Goal: Task Accomplishment & Management: Manage account settings

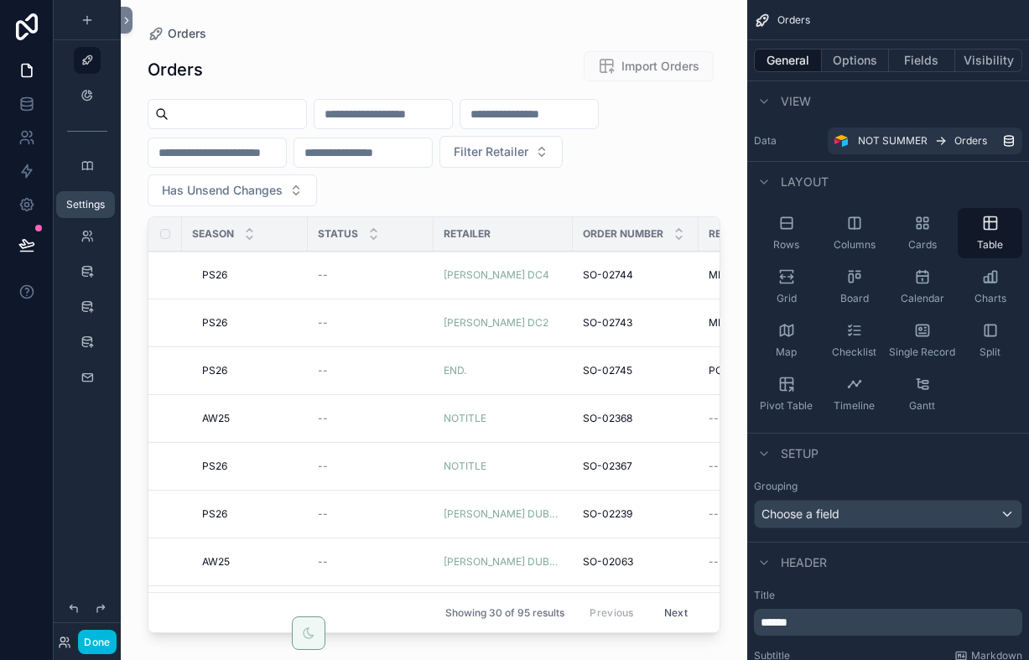
click at [29, 206] on icon at bounding box center [26, 204] width 17 height 17
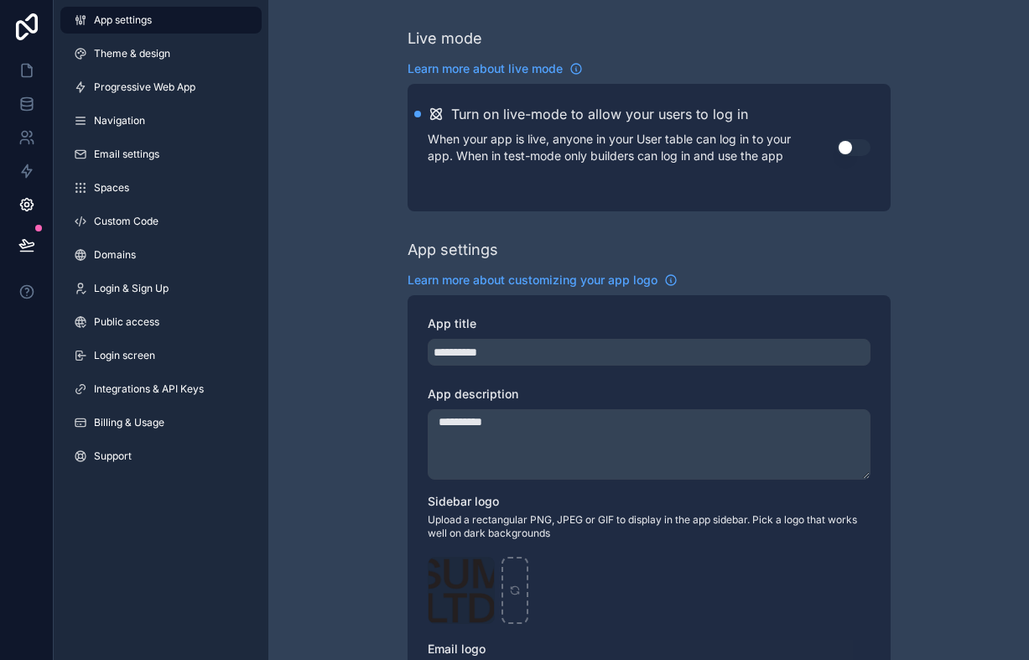
click at [849, 147] on button "Use setting" at bounding box center [854, 147] width 34 height 17
click at [31, 26] on icon at bounding box center [27, 26] width 34 height 27
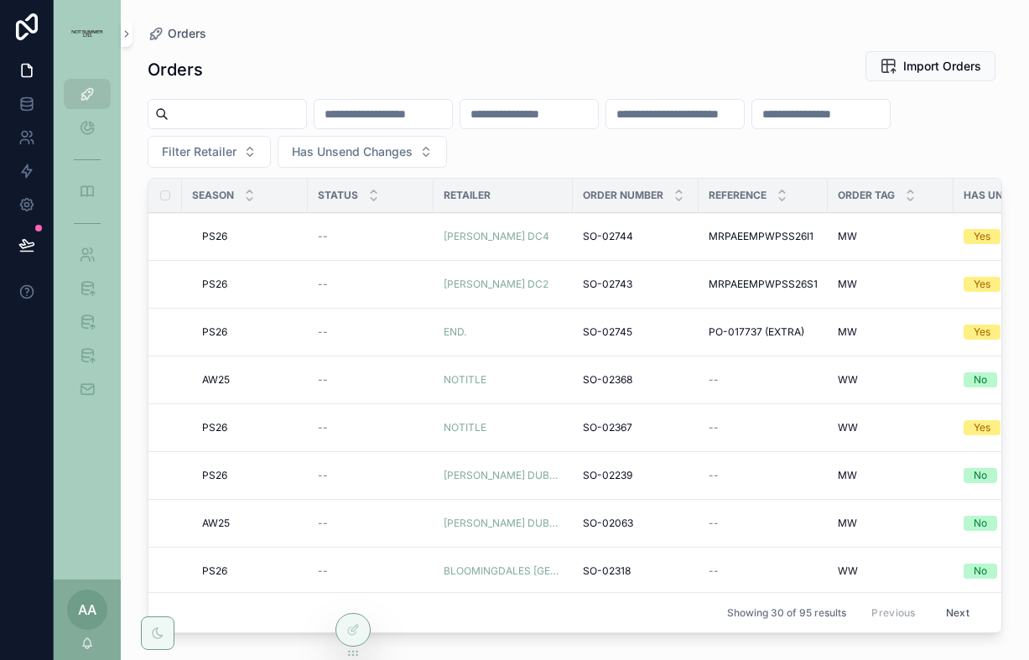
click at [248, 159] on button "Filter Retailer" at bounding box center [209, 152] width 123 height 32
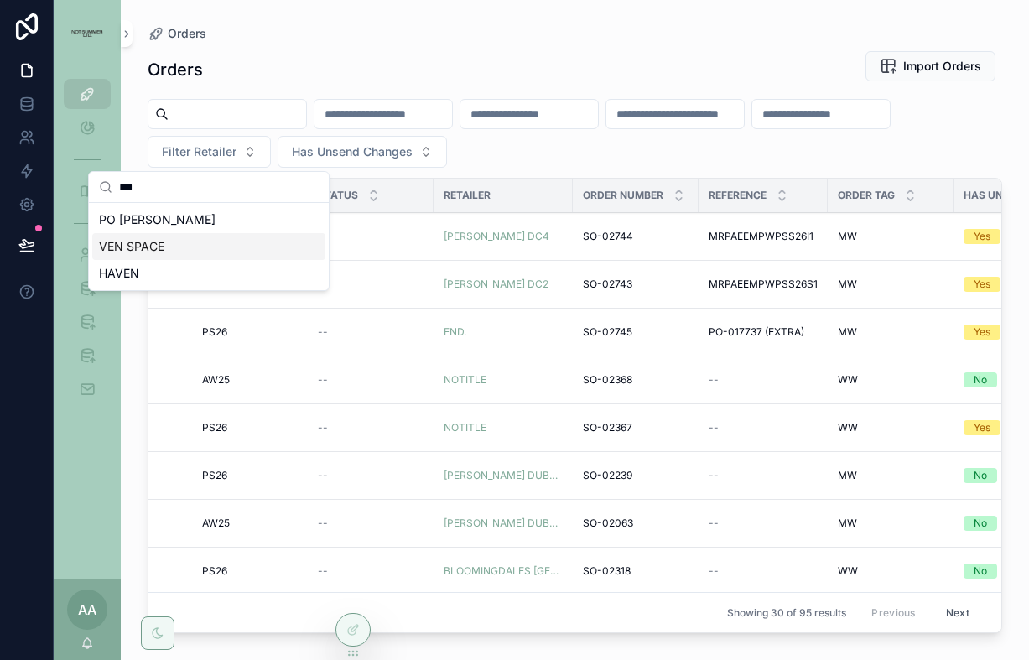
type input "***"
click at [159, 247] on span "VEN SPACE" at bounding box center [131, 246] width 65 height 17
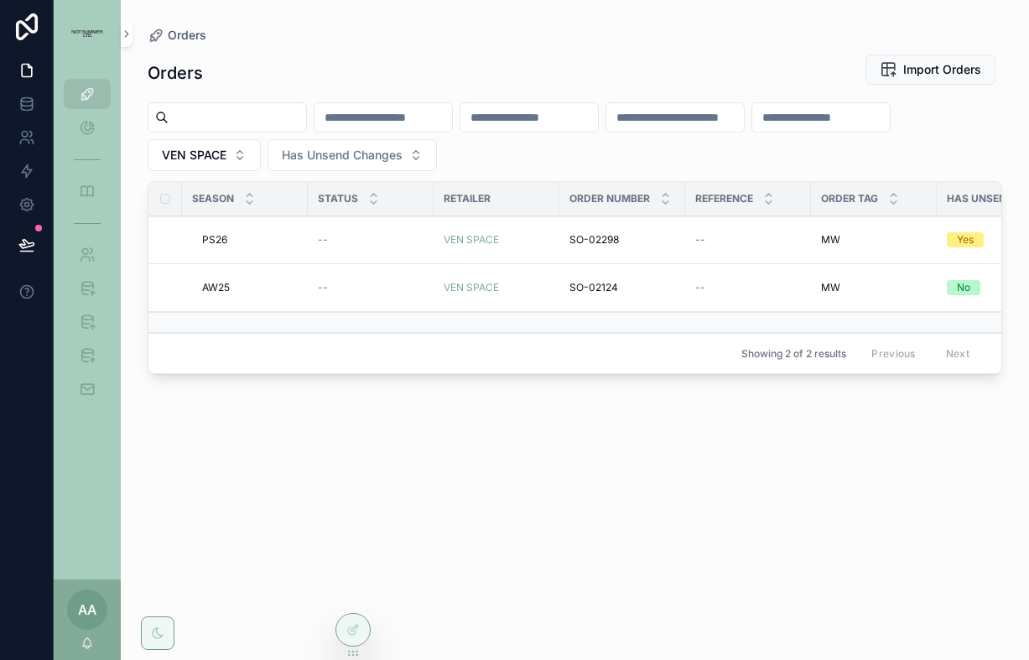
click at [217, 285] on span "AW25" at bounding box center [216, 287] width 28 height 13
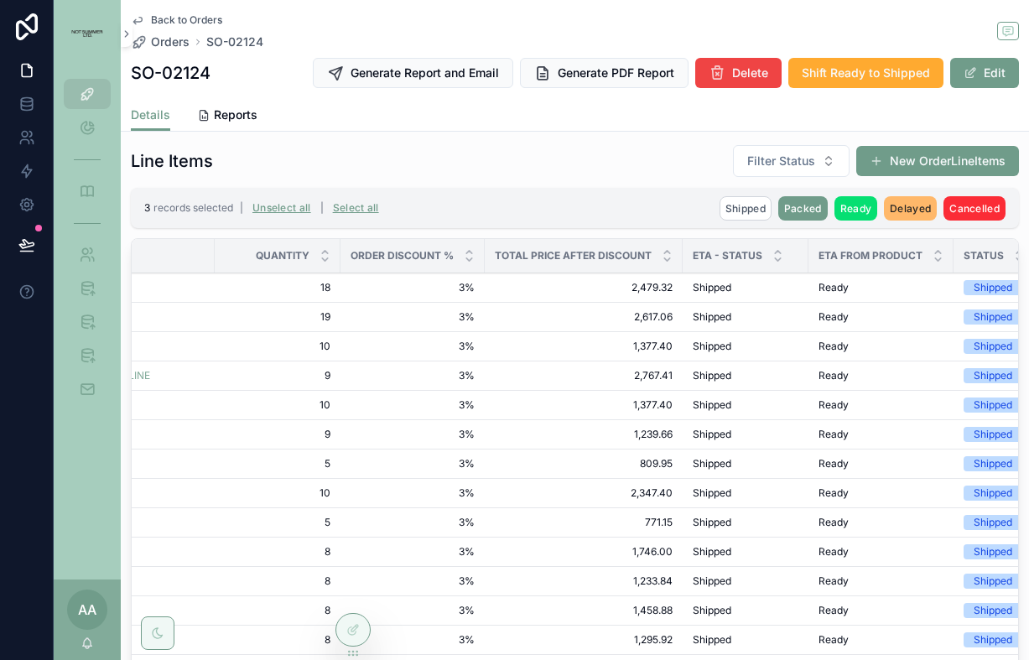
scroll to position [448, 0]
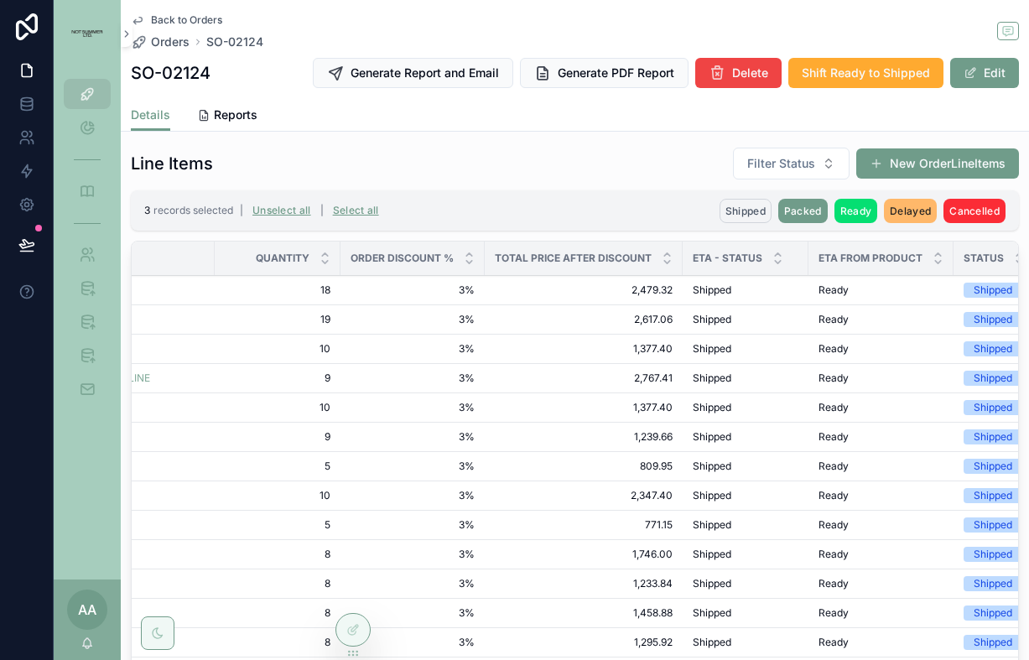
click at [731, 205] on span "Shipped" at bounding box center [746, 211] width 40 height 13
click at [829, 175] on icon "scrollable content" at bounding box center [827, 177] width 13 height 13
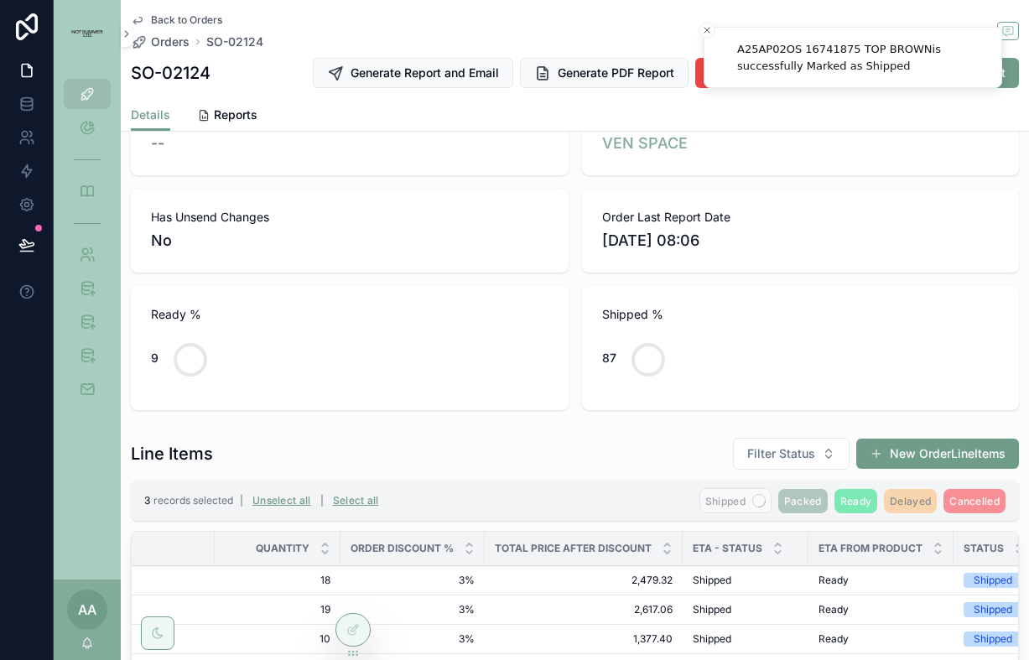
scroll to position [119, 0]
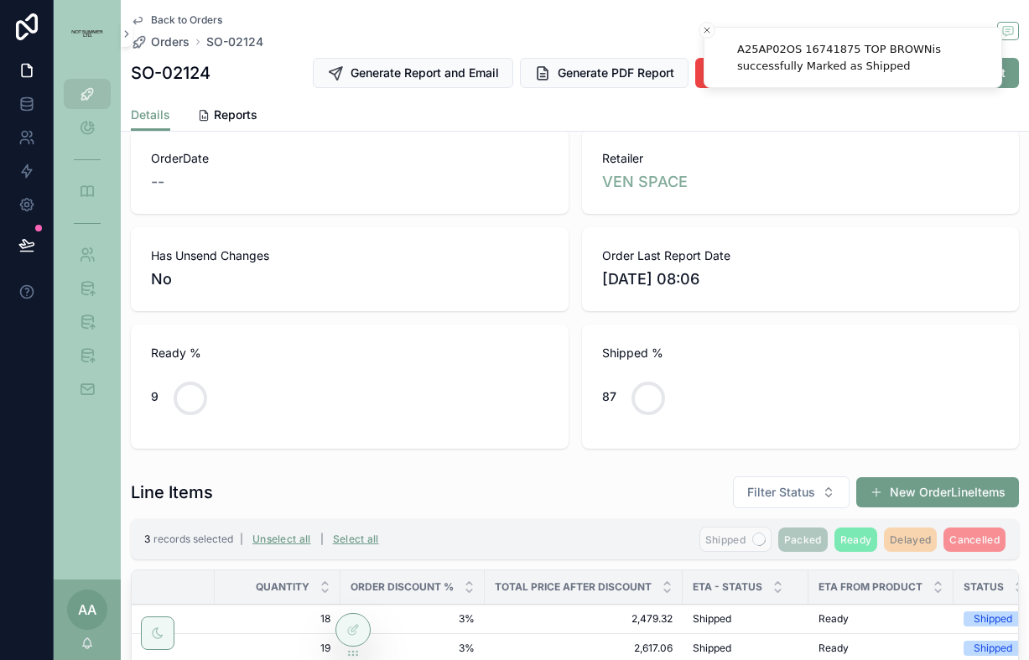
click at [190, 15] on span "Back to Orders" at bounding box center [186, 19] width 71 height 13
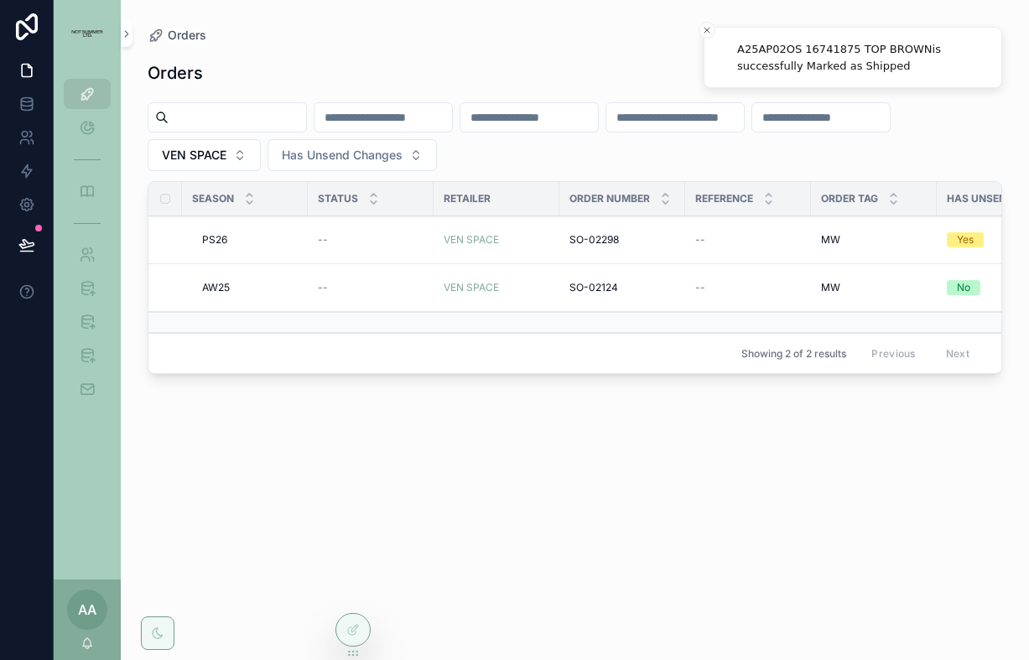
click at [215, 242] on span "PS26" at bounding box center [214, 239] width 25 height 13
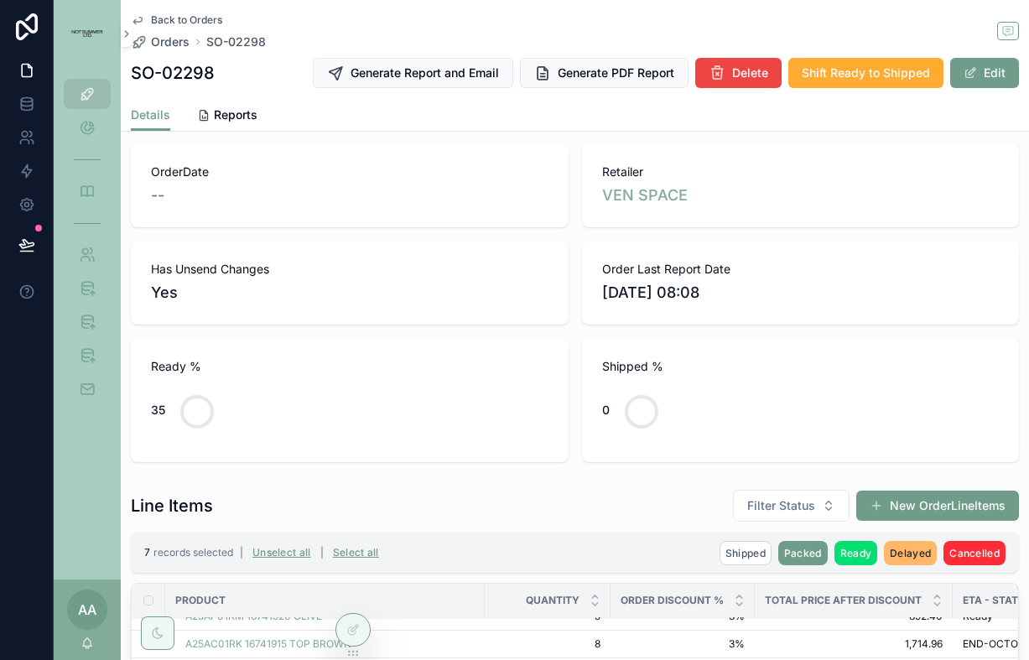
scroll to position [240, 0]
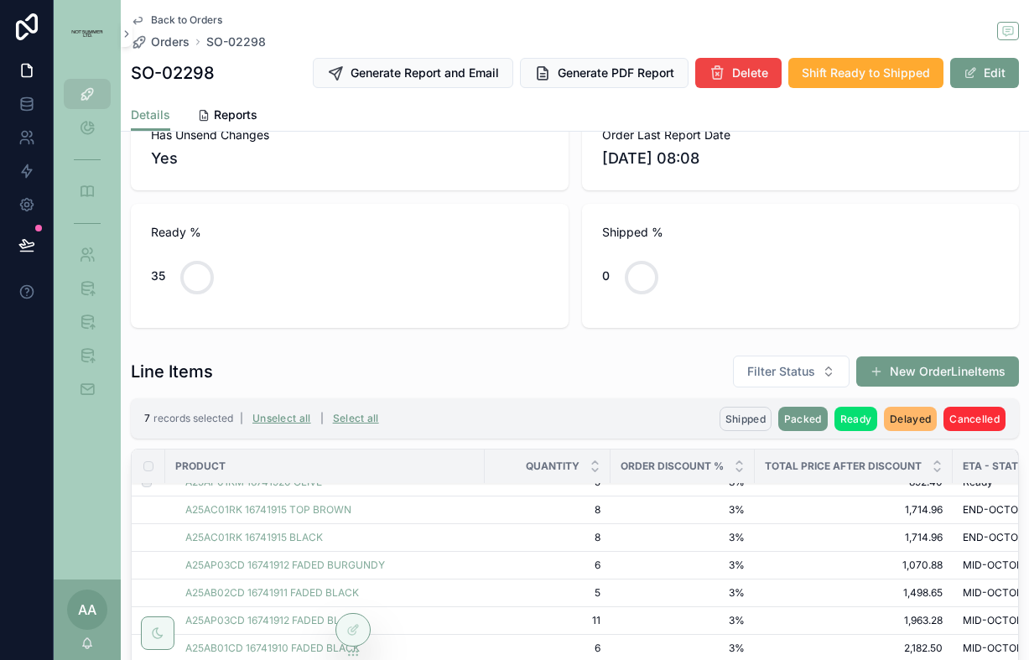
click at [740, 415] on span "Shipped" at bounding box center [746, 419] width 40 height 13
click at [826, 385] on icon "scrollable content" at bounding box center [827, 386] width 13 height 13
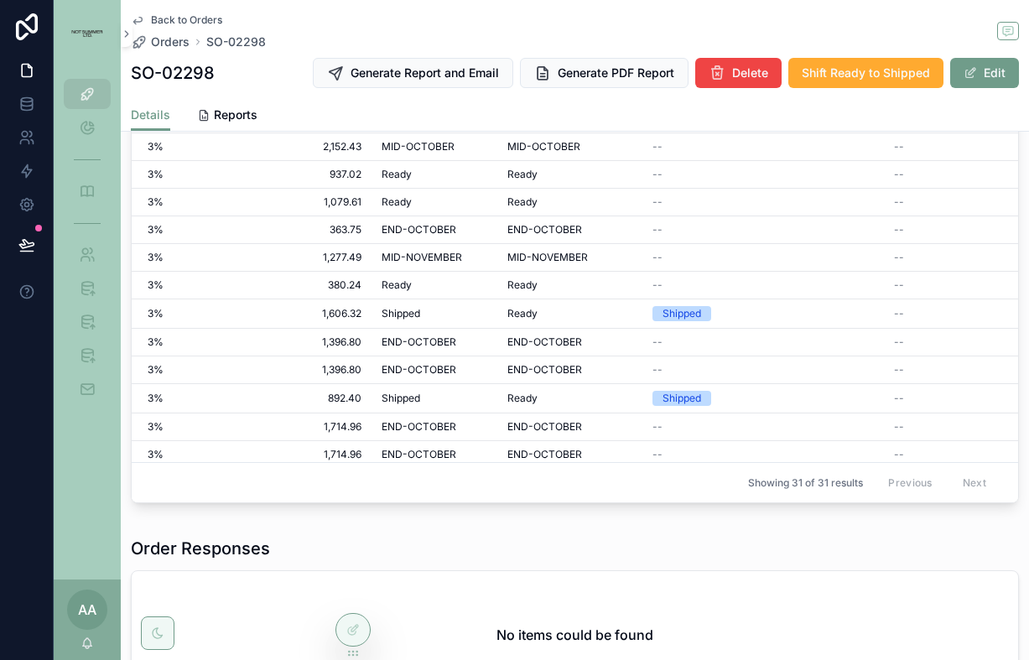
scroll to position [470, 581]
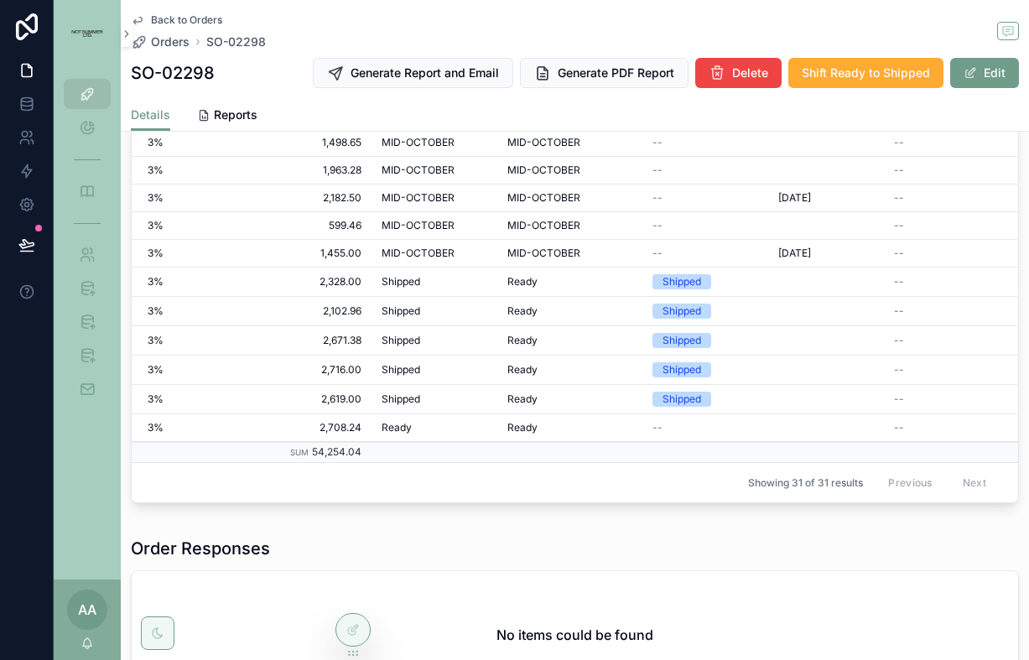
click at [194, 18] on span "Back to Orders" at bounding box center [186, 19] width 71 height 13
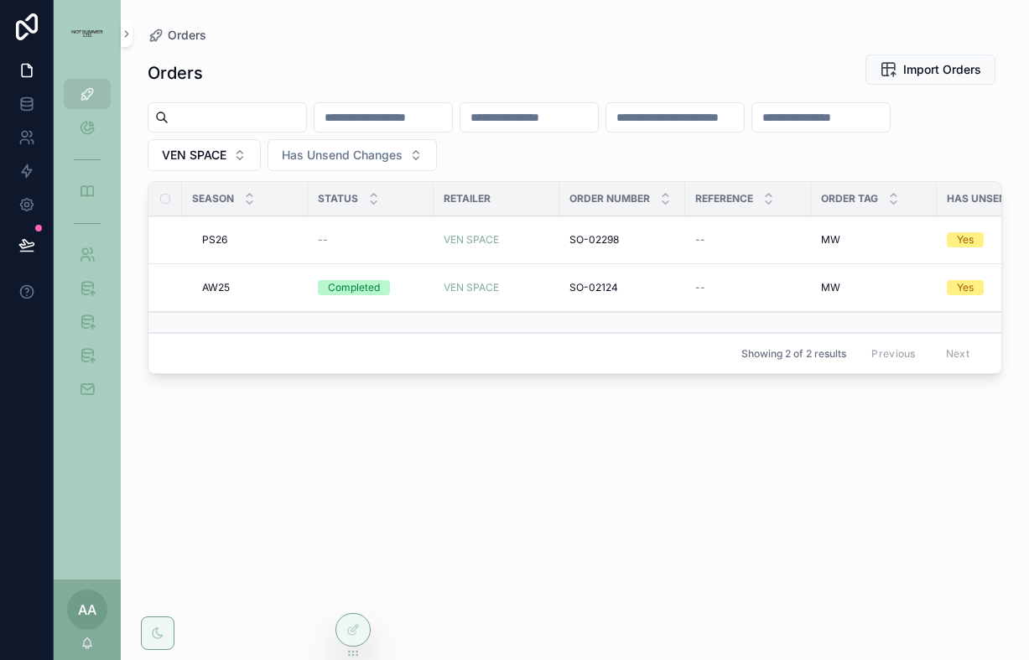
click at [231, 158] on button "VEN SPACE" at bounding box center [204, 155] width 113 height 32
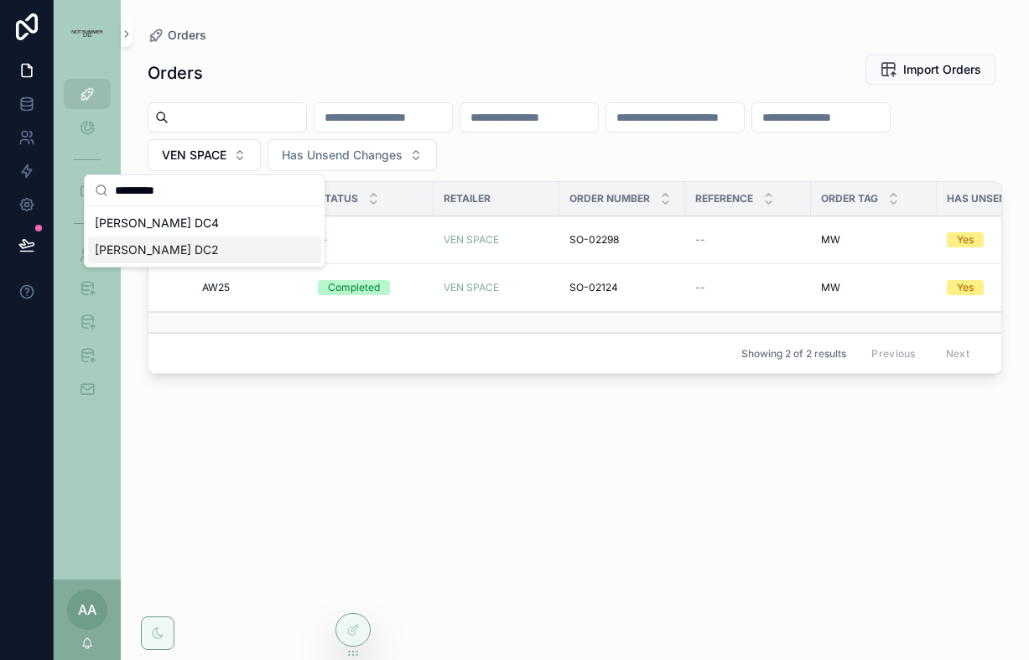
type input "*********"
click at [182, 246] on span "[PERSON_NAME] DC2" at bounding box center [157, 250] width 124 height 17
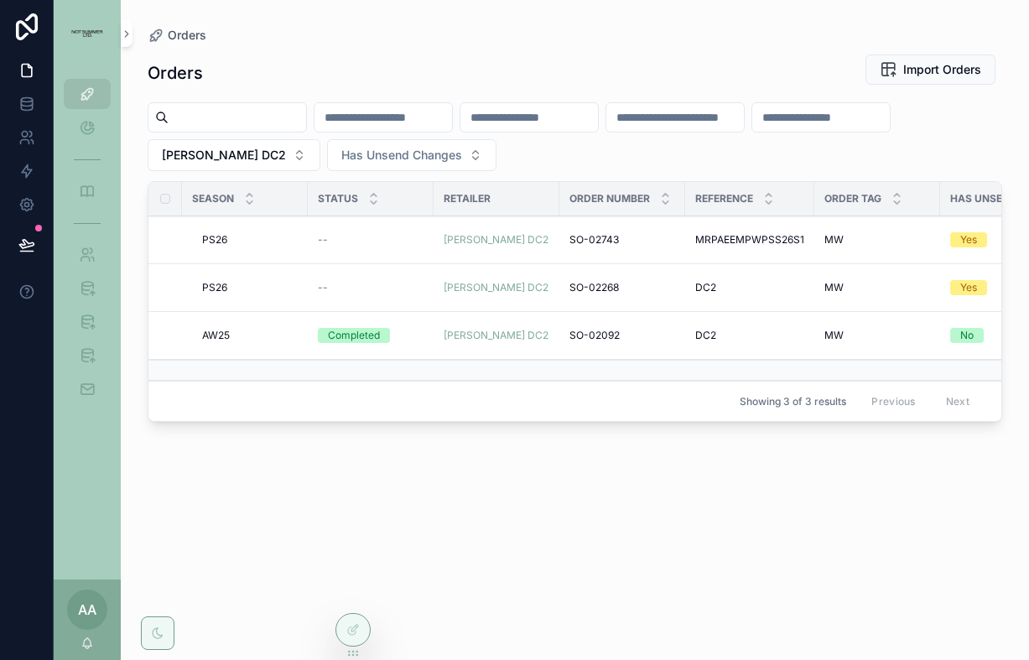
click at [222, 337] on span "AW25" at bounding box center [216, 335] width 28 height 13
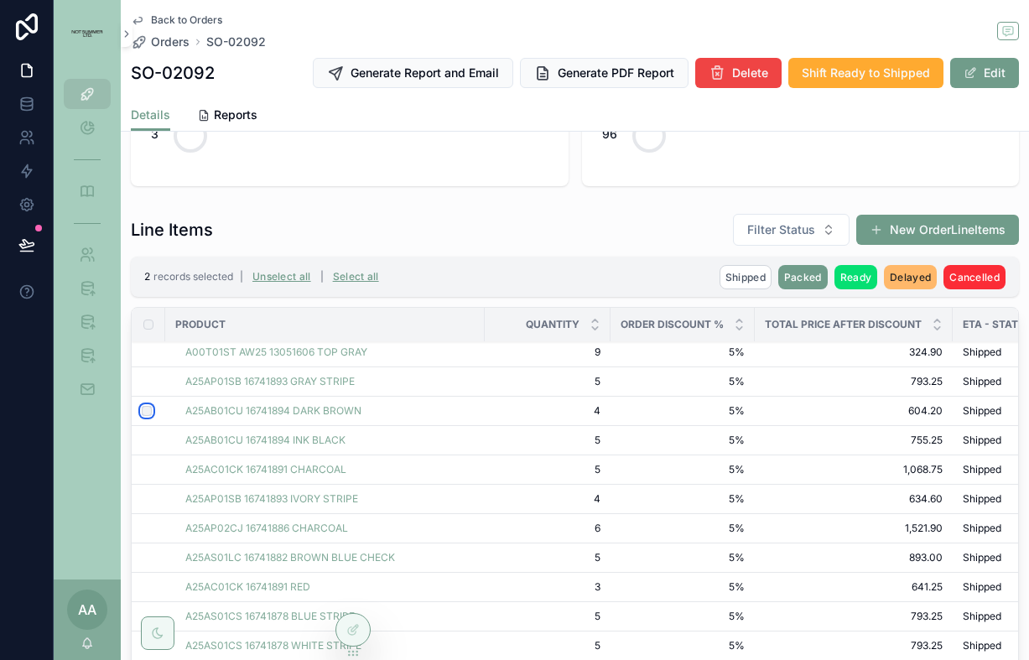
scroll to position [341, 0]
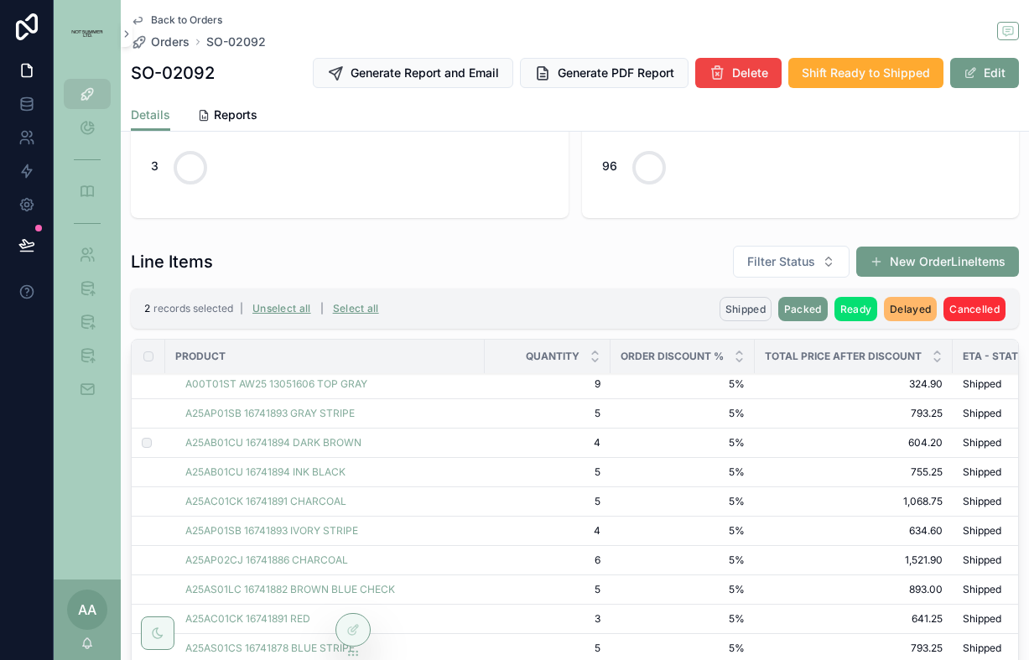
click at [733, 301] on button "Shipped" at bounding box center [746, 309] width 52 height 24
click at [827, 274] on icon "scrollable content" at bounding box center [827, 276] width 13 height 13
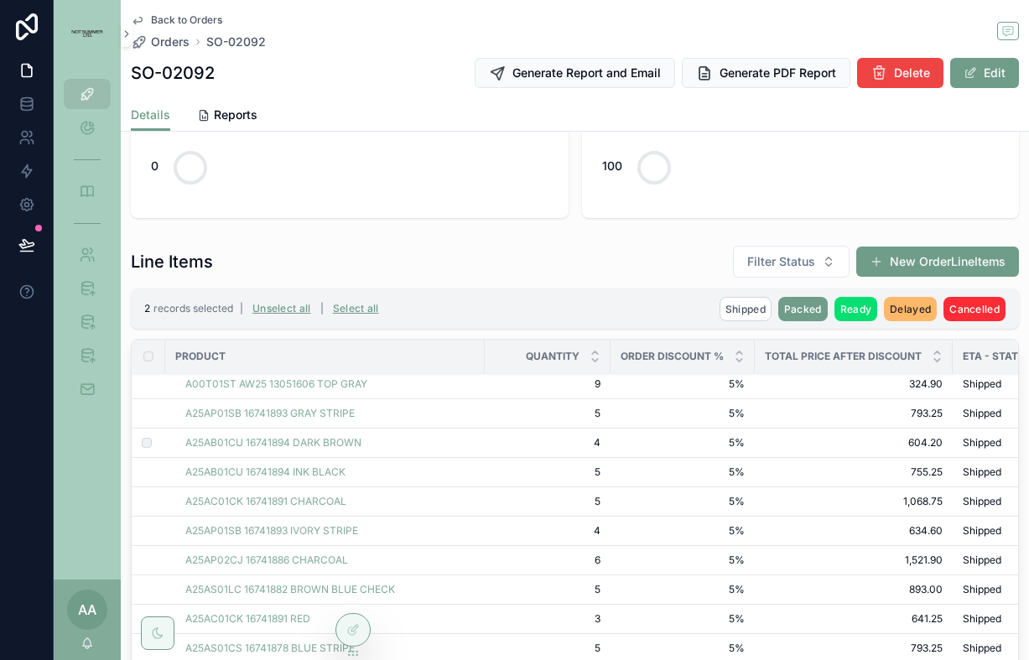
scroll to position [228, 0]
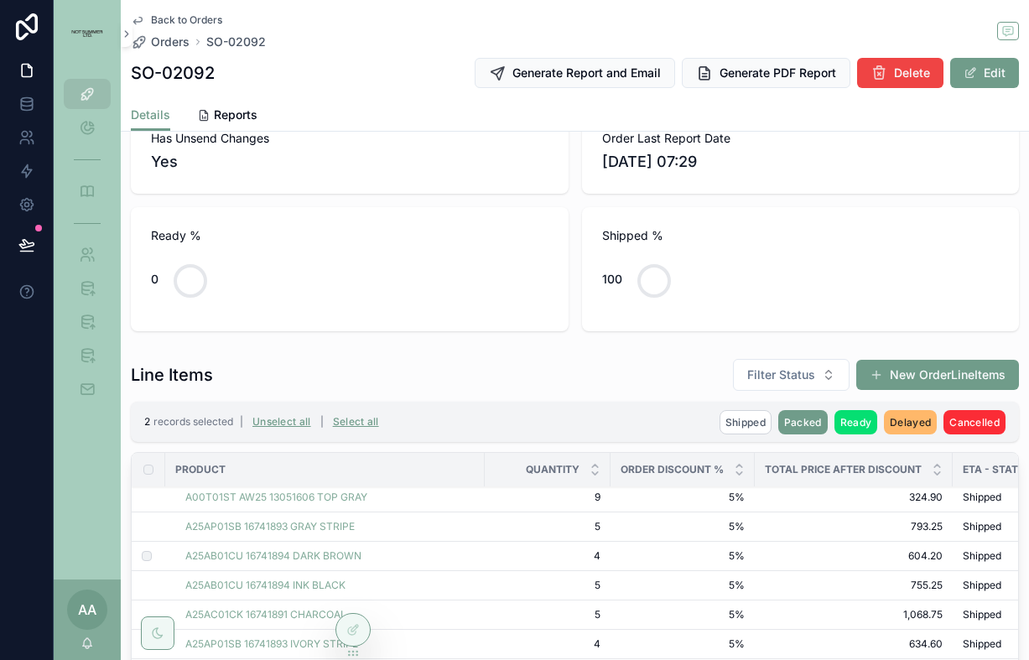
click at [183, 13] on div "Back to Orders Orders SO-02092 SO-02092 Generate Report and Email Generate PDF …" at bounding box center [575, 49] width 888 height 99
click at [182, 19] on span "Back to Orders" at bounding box center [186, 19] width 71 height 13
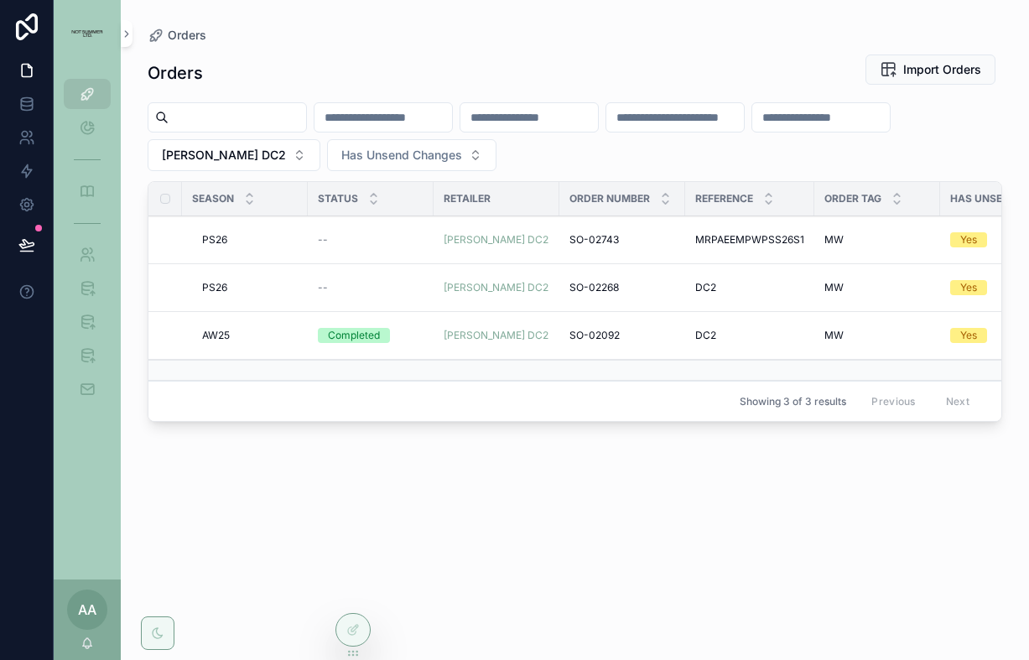
click at [220, 285] on span "PS26" at bounding box center [214, 287] width 25 height 13
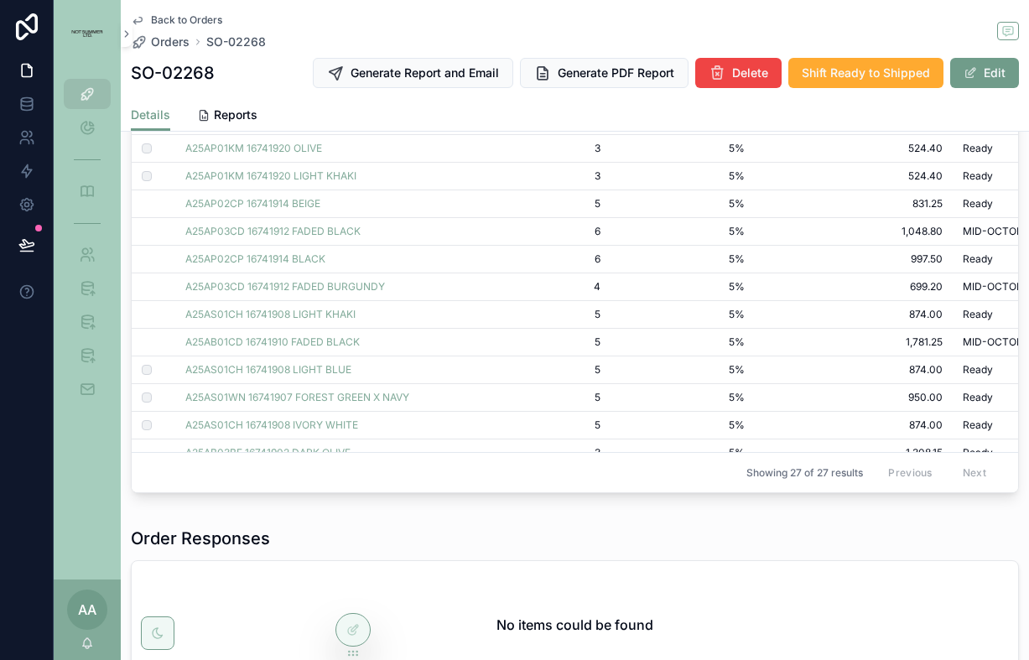
scroll to position [199, 0]
click at [611, 269] on td "5% 5%" at bounding box center [683, 262] width 144 height 28
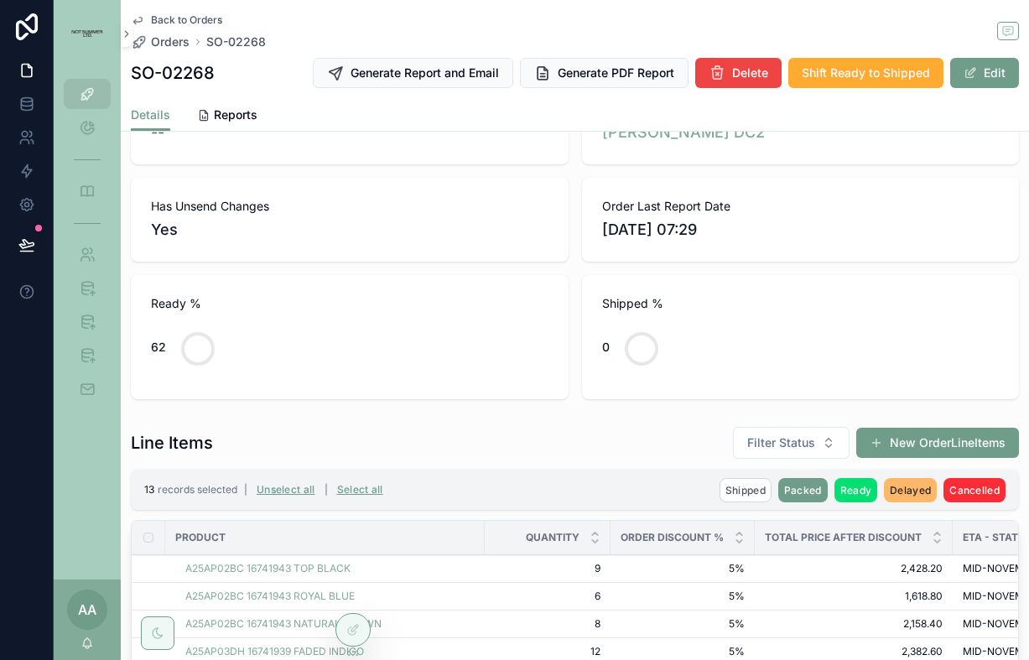
scroll to position [155, 0]
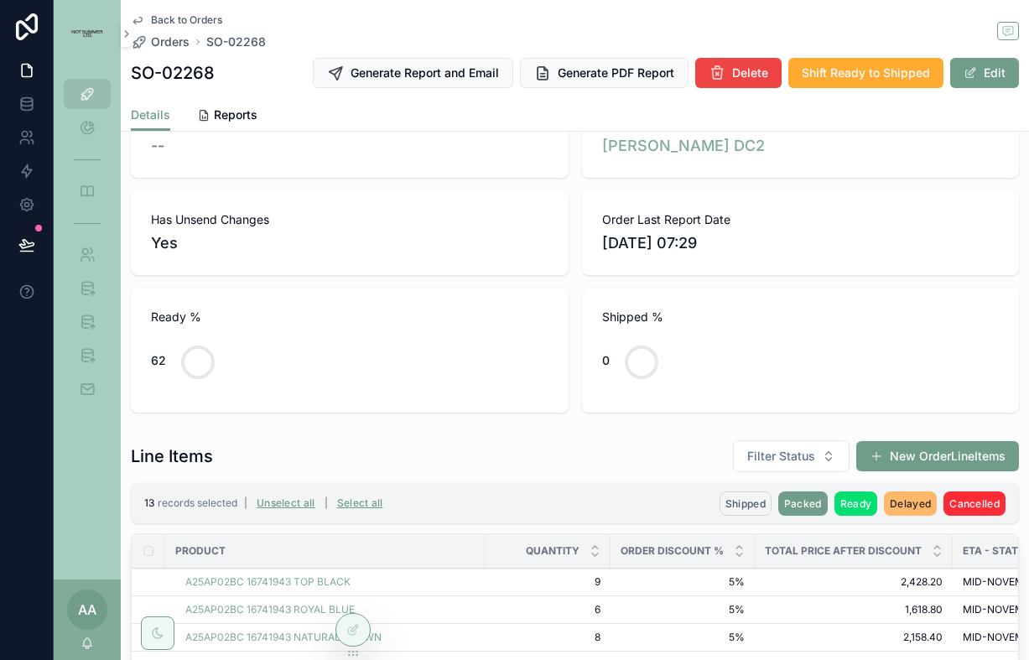
click at [738, 499] on span "Shipped" at bounding box center [746, 503] width 40 height 13
click at [827, 468] on icon "scrollable content" at bounding box center [827, 471] width 13 height 13
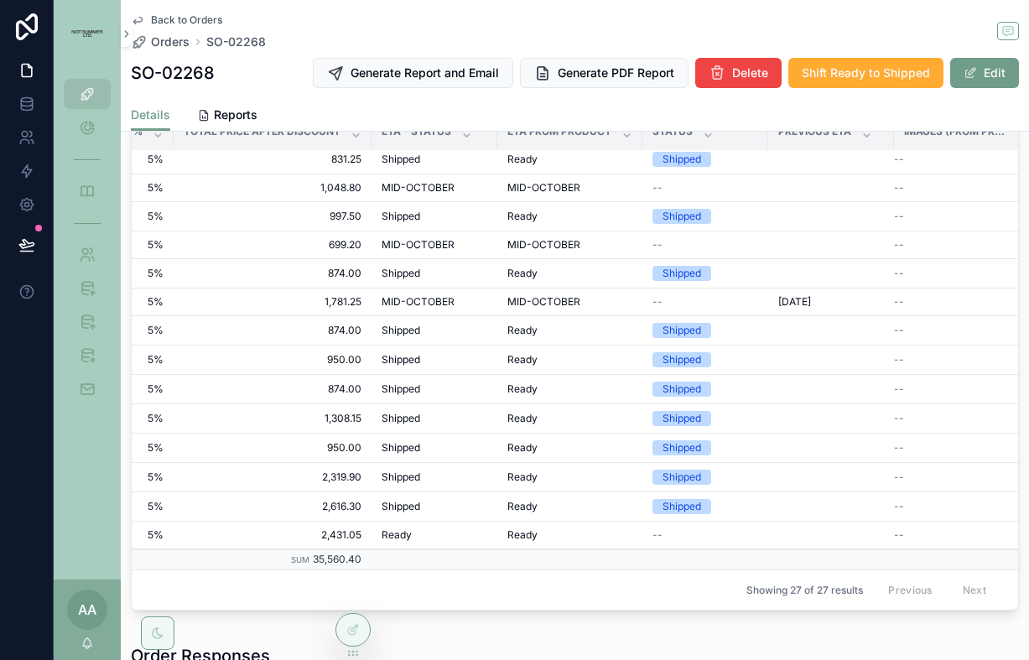
scroll to position [0, 581]
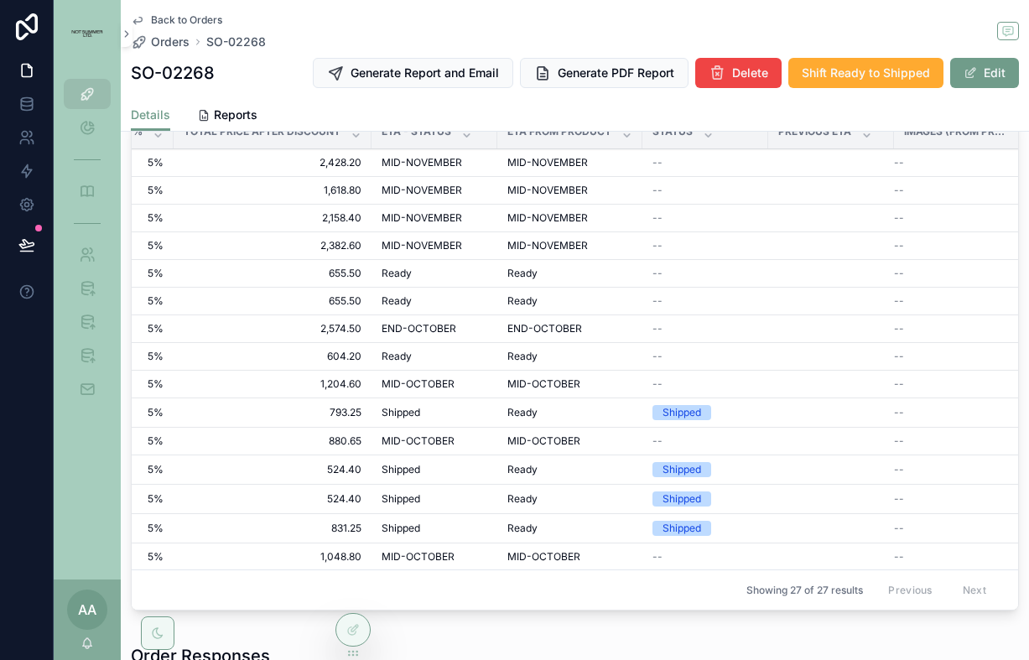
click at [206, 18] on span "Back to Orders" at bounding box center [186, 19] width 71 height 13
